Goal: Task Accomplishment & Management: Manage account settings

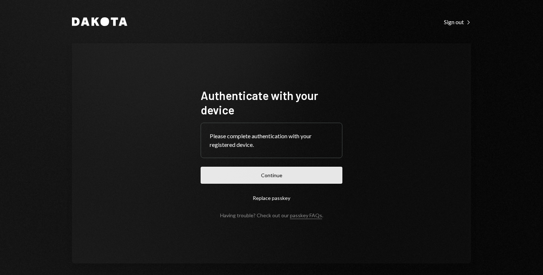
click at [250, 179] on button "Continue" at bounding box center [272, 175] width 142 height 17
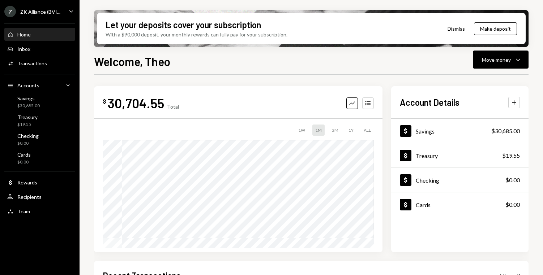
click at [59, 9] on div "ZK Alliance (BVI..." at bounding box center [40, 12] width 40 height 6
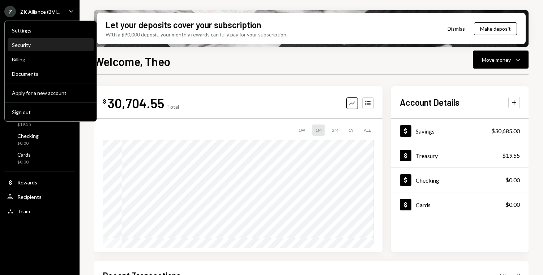
click at [29, 46] on div "Security" at bounding box center [50, 45] width 77 height 6
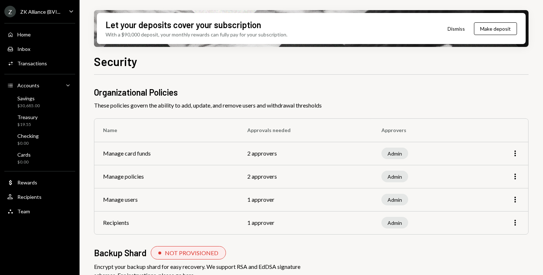
click at [49, 14] on div "ZK Alliance (BVI..." at bounding box center [40, 12] width 40 height 6
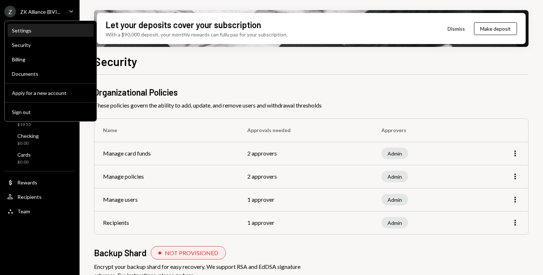
click at [42, 27] on div "Settings" at bounding box center [50, 31] width 77 height 12
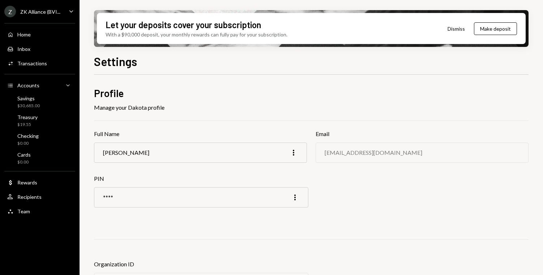
click at [46, 18] on ul "Z ZK Alliance (BVI... Caret Down Home Home Inbox Inbox Activities Transactions …" at bounding box center [39, 109] width 79 height 219
click at [50, 14] on div "ZK Alliance (BVI..." at bounding box center [40, 12] width 40 height 6
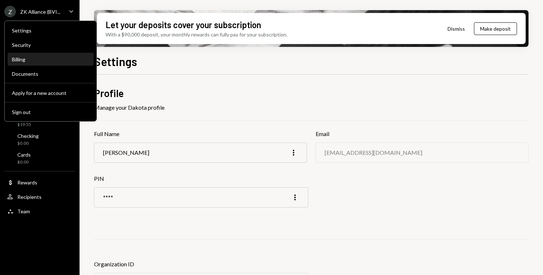
click at [54, 65] on div "Billing" at bounding box center [50, 59] width 77 height 12
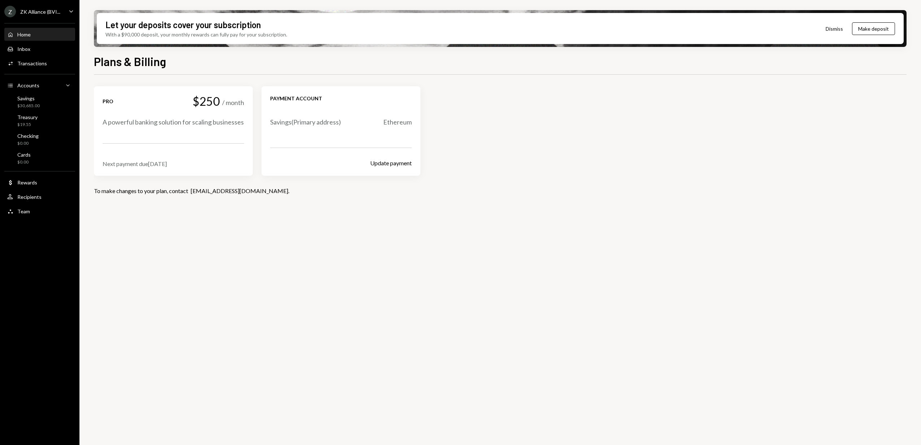
click at [39, 38] on div "Home Home" at bounding box center [39, 35] width 65 height 12
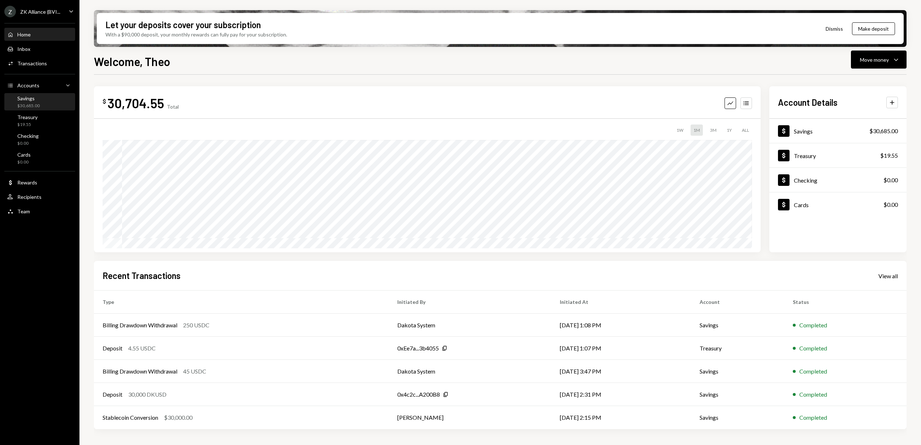
click at [43, 101] on div "Savings $30,685.00" at bounding box center [39, 102] width 65 height 14
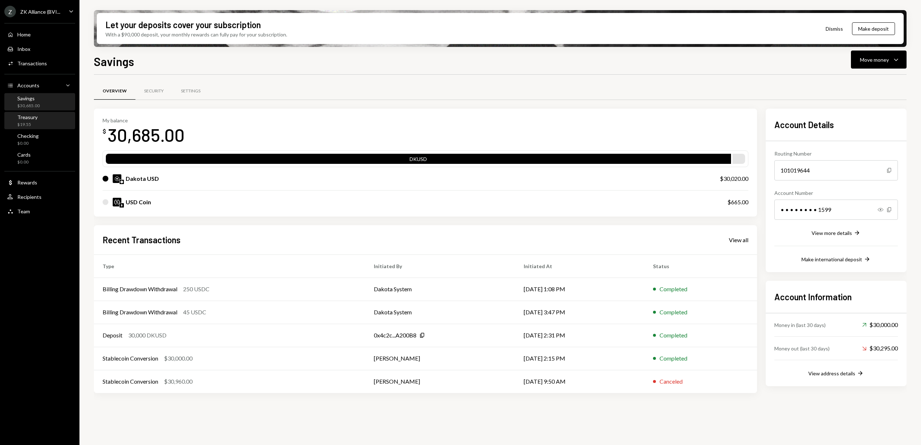
click at [31, 121] on div "Treasury $19.55" at bounding box center [27, 121] width 20 height 14
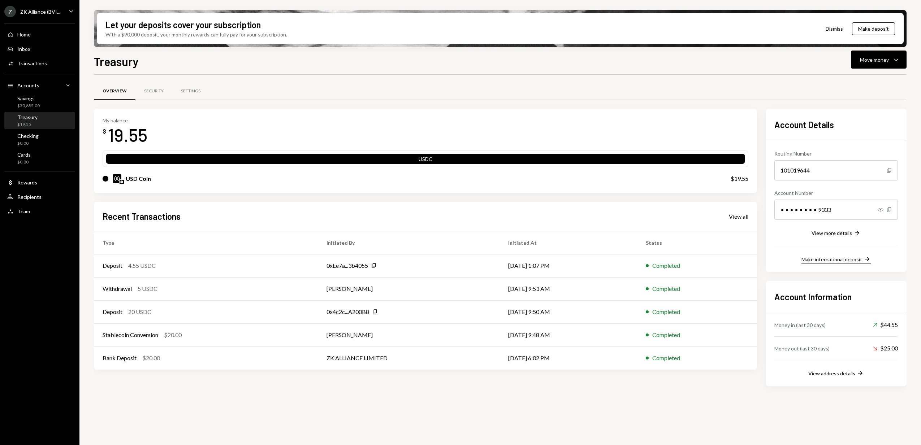
click at [542, 259] on div "Make international deposit" at bounding box center [832, 260] width 61 height 6
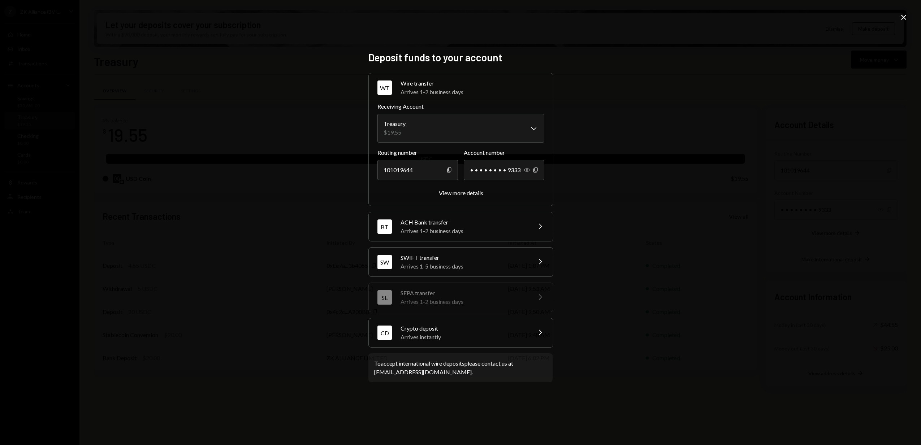
click at [529, 170] on icon "Show" at bounding box center [527, 170] width 6 height 6
click at [462, 137] on body "Z ZK Alliance (BVI... Caret Down Home Home Inbox Inbox Activities Transactions …" at bounding box center [460, 222] width 921 height 445
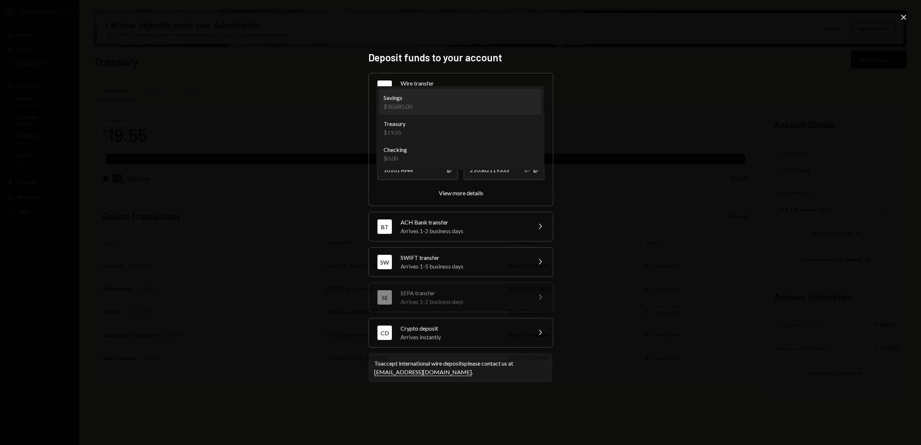
select select "**********"
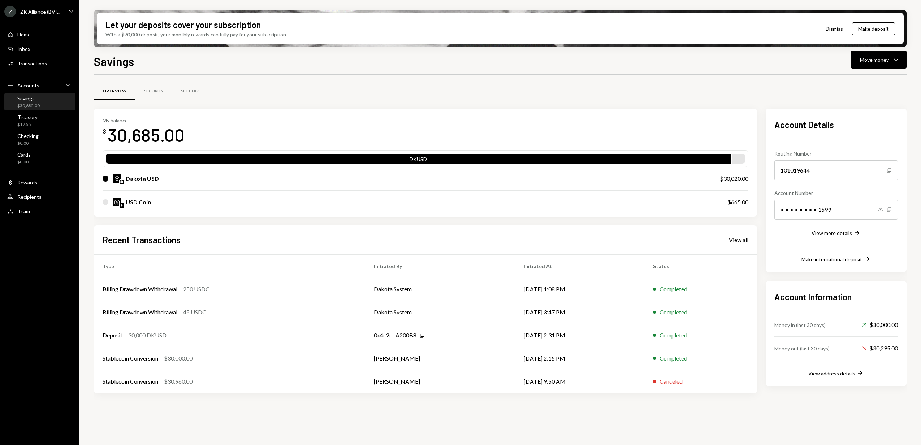
click at [830, 232] on div "View more details" at bounding box center [832, 233] width 40 height 6
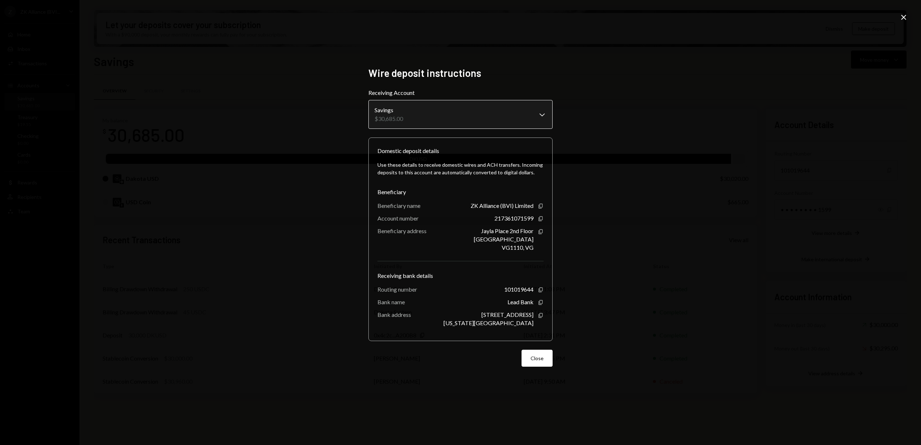
click at [472, 119] on body "Z ZK Alliance (BVI... Caret Down Home Home Inbox Inbox Activities Transactions …" at bounding box center [460, 222] width 921 height 445
click at [505, 122] on body "Z ZK Alliance (BVI... Caret Down Home Home Inbox Inbox Activities Transactions …" at bounding box center [460, 222] width 921 height 445
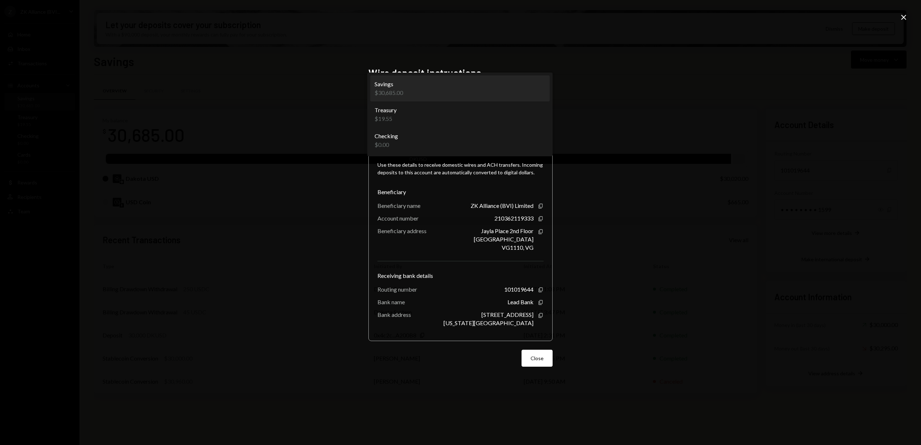
select select "**********"
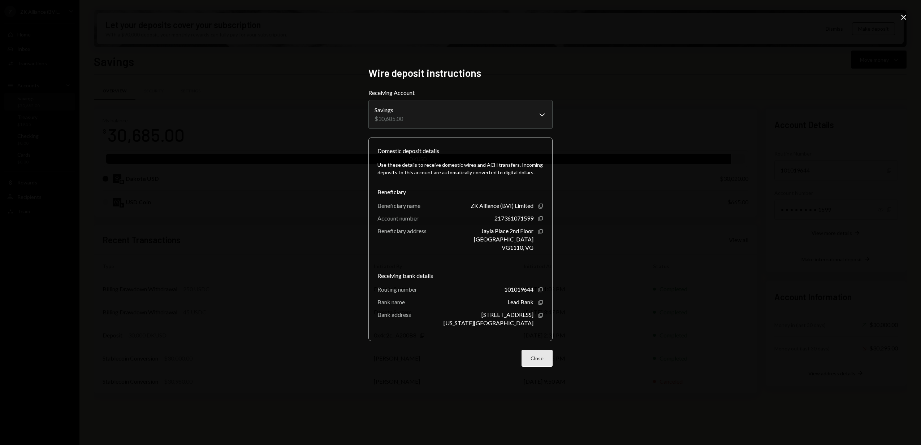
click at [541, 363] on button "Close" at bounding box center [537, 358] width 31 height 17
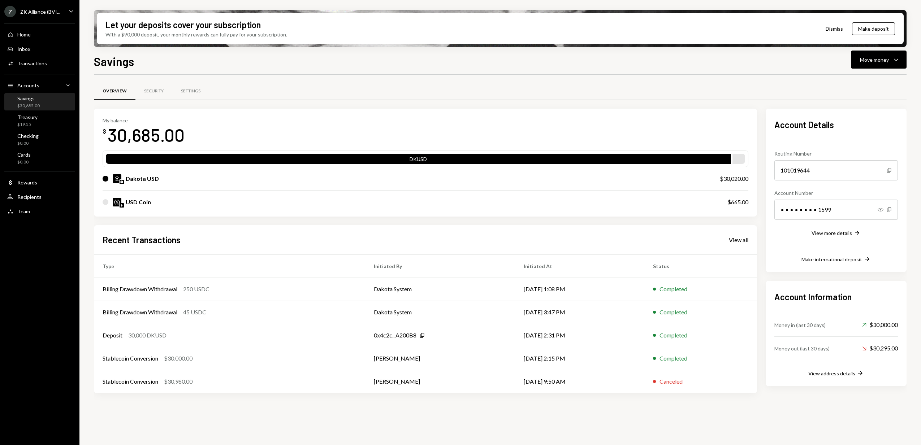
click at [846, 236] on div "View more details" at bounding box center [832, 233] width 40 height 6
